Goal: Information Seeking & Learning: Learn about a topic

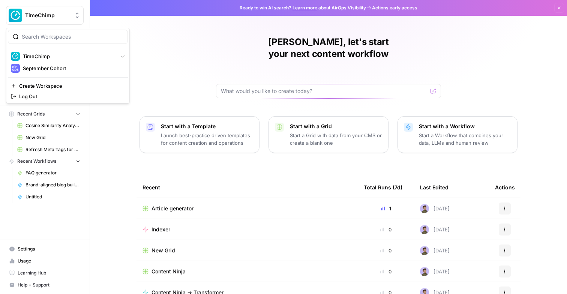
click at [48, 22] on button "TimeChimp" at bounding box center [45, 15] width 78 height 19
click at [48, 69] on span "September Cohort" at bounding box center [72, 67] width 99 height 7
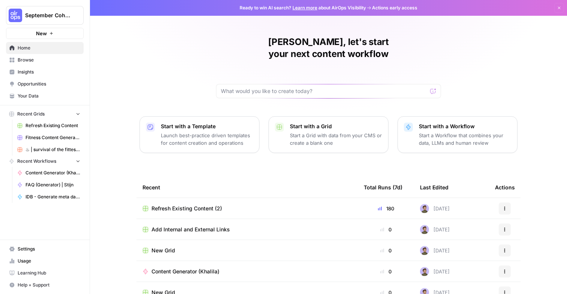
click at [43, 57] on span "Browse" at bounding box center [49, 60] width 63 height 7
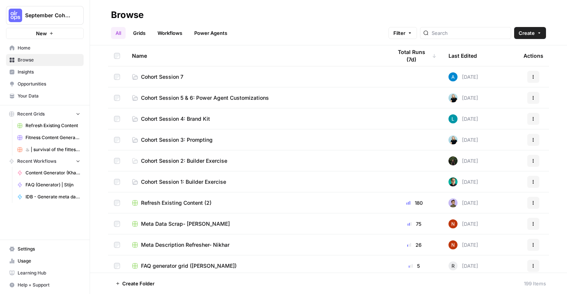
click at [158, 97] on span "Cohort Session 5 & 6: Power Agent Customizations" at bounding box center [205, 97] width 128 height 7
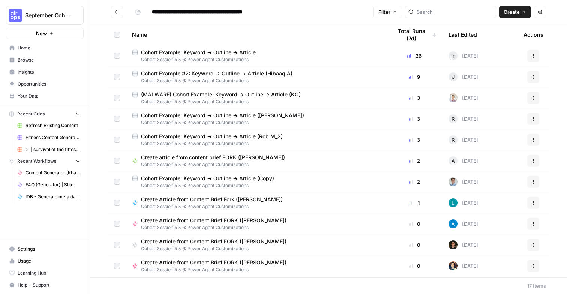
click at [176, 53] on span "Cohort Example: Keyword -> Outline -> Article" at bounding box center [198, 52] width 115 height 7
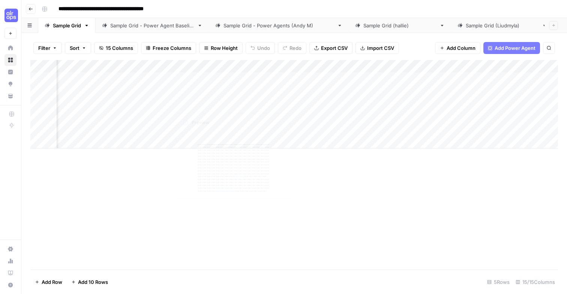
scroll to position [0, 815]
click at [34, 8] on button "Go back" at bounding box center [31, 9] width 10 height 10
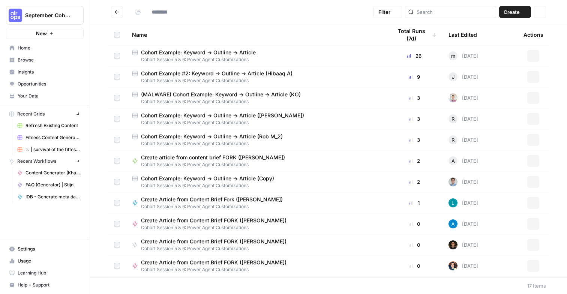
type input "**********"
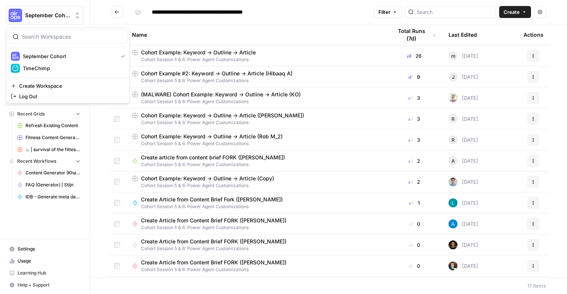
click at [34, 8] on button "September Cohort" at bounding box center [45, 15] width 78 height 19
click at [49, 67] on span "TimeChimp" at bounding box center [72, 67] width 99 height 7
